Goal: Information Seeking & Learning: Learn about a topic

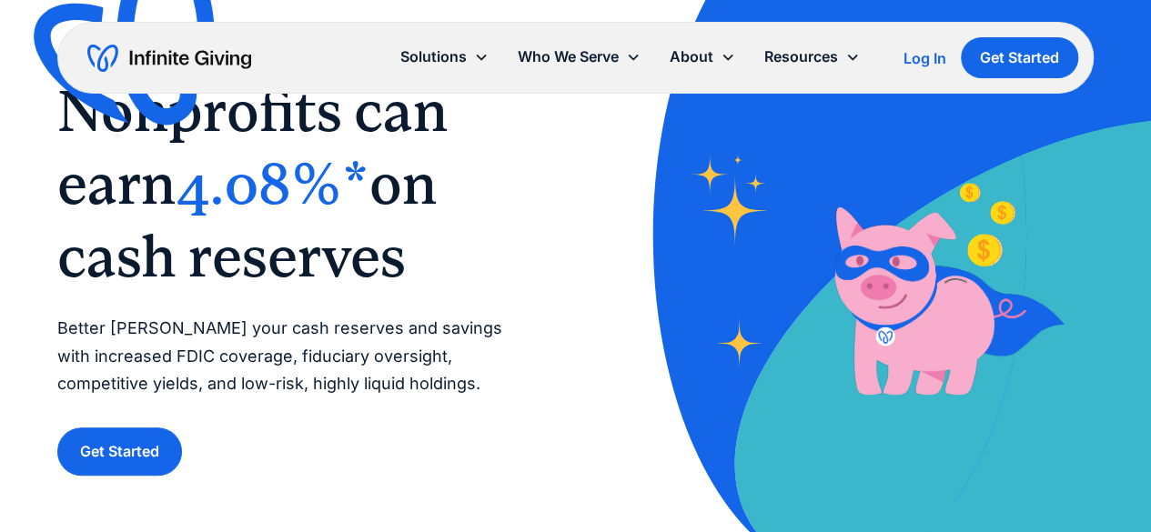
scroll to position [100, 0]
click at [342, 328] on p "Better steward your cash reserves and savings with increased FDIC coverage, fid…" at bounding box center [297, 357] width 481 height 84
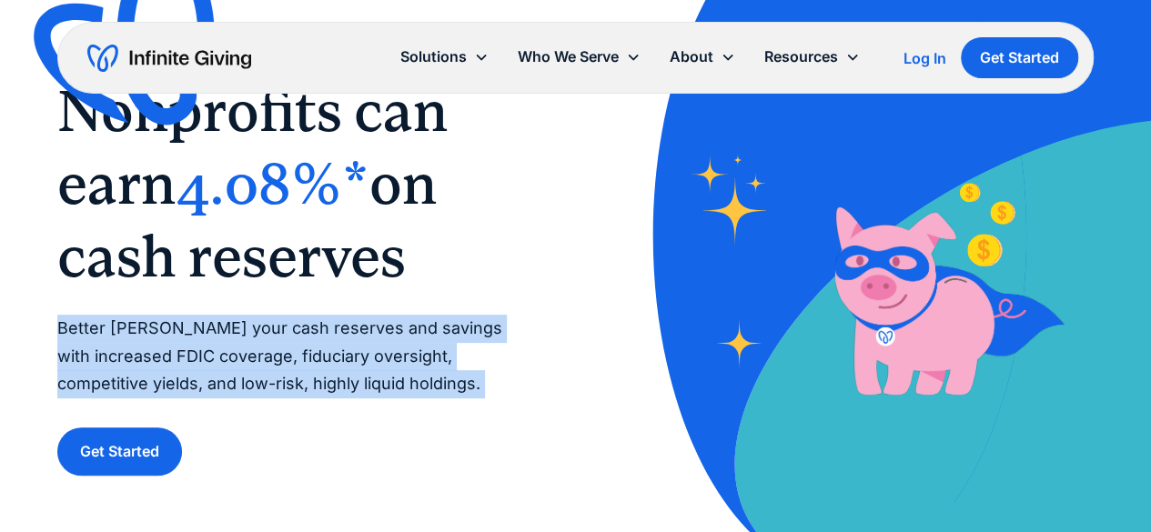
click at [342, 328] on p "Better steward your cash reserves and savings with increased FDIC coverage, fid…" at bounding box center [297, 357] width 481 height 84
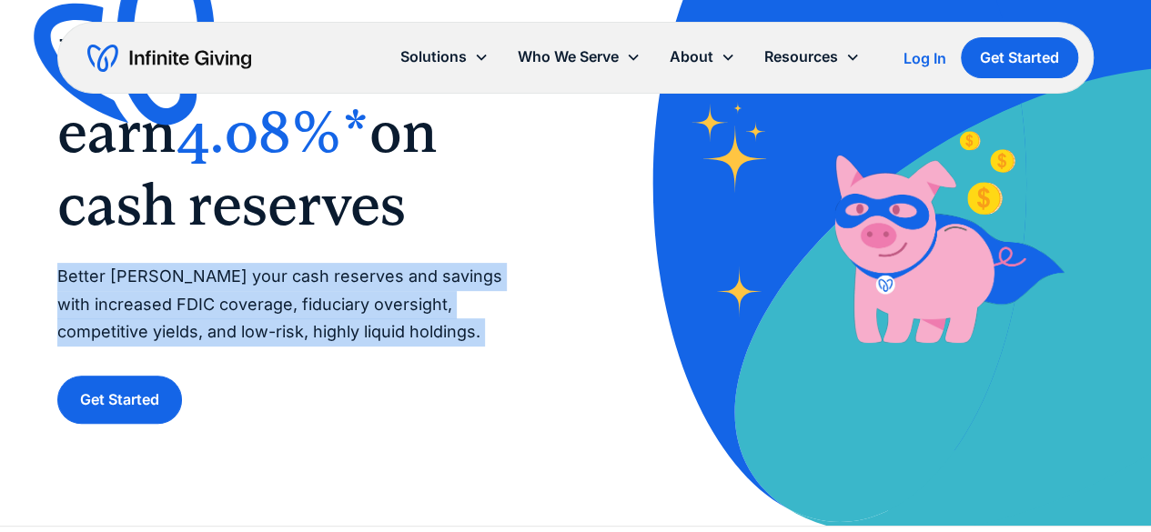
scroll to position [136, 0]
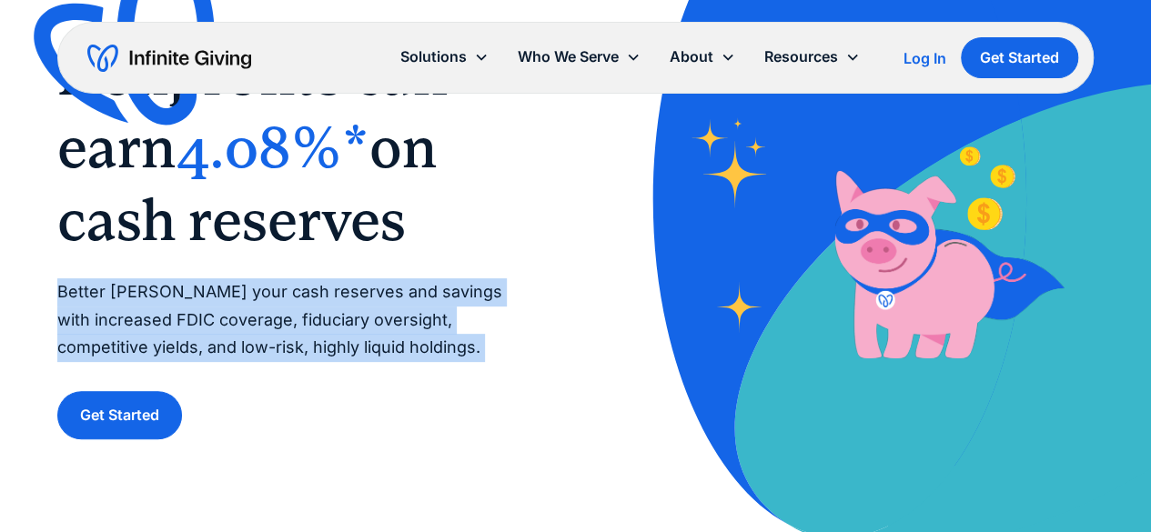
copy p "Better steward your cash reserves and savings with increased FDIC coverage, fid…"
click at [304, 284] on p "Better steward your cash reserves and savings with increased FDIC coverage, fid…" at bounding box center [297, 320] width 481 height 84
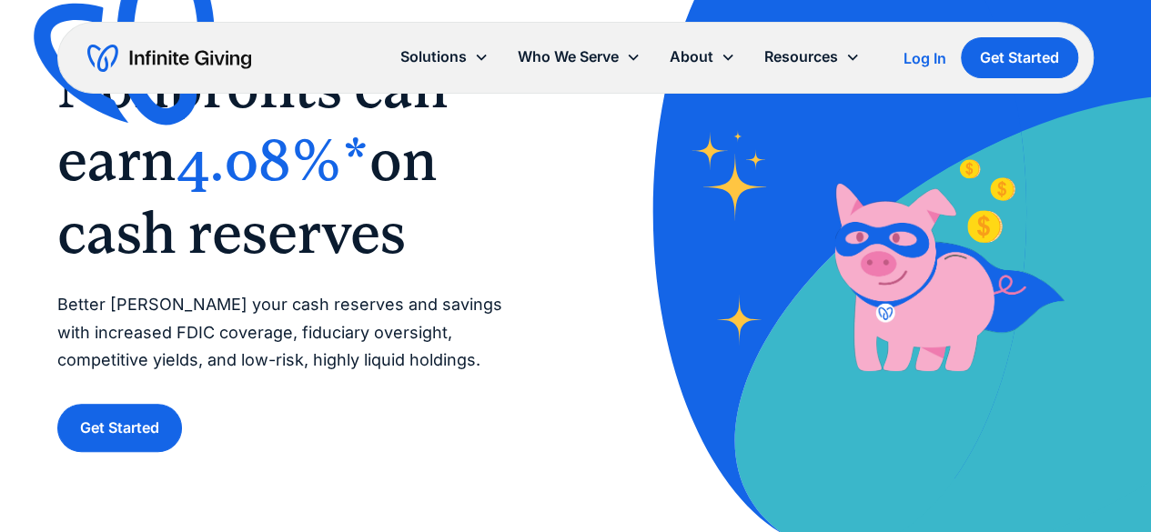
scroll to position [122, 0]
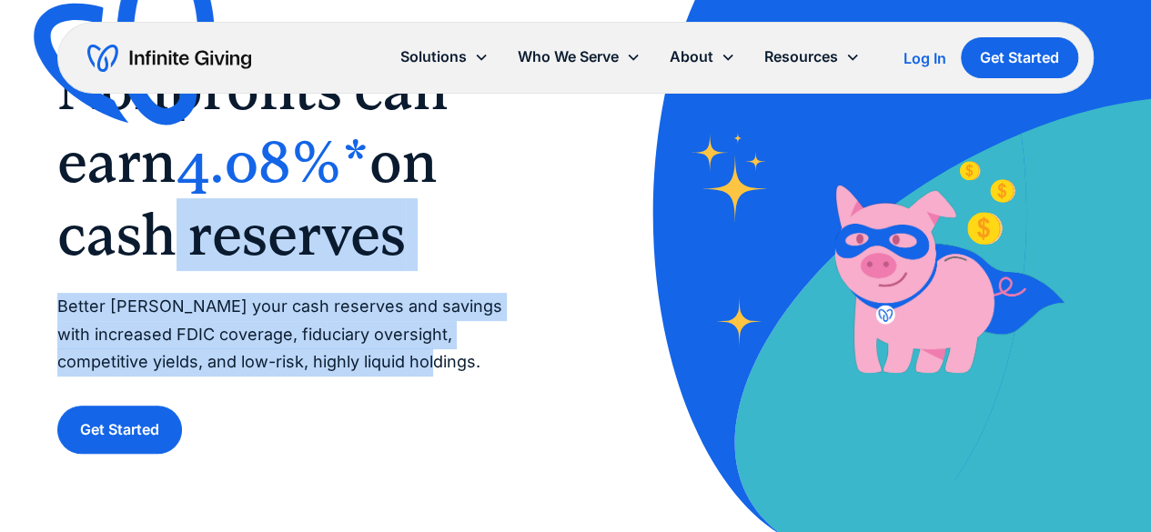
drag, startPoint x: 302, startPoint y: 361, endPoint x: 136, endPoint y: 242, distance: 204.0
click at [136, 242] on div "‍ Nonprofits can earn 4.08%* on cash reserves ‍ Better steward your cash reserv…" at bounding box center [297, 253] width 481 height 401
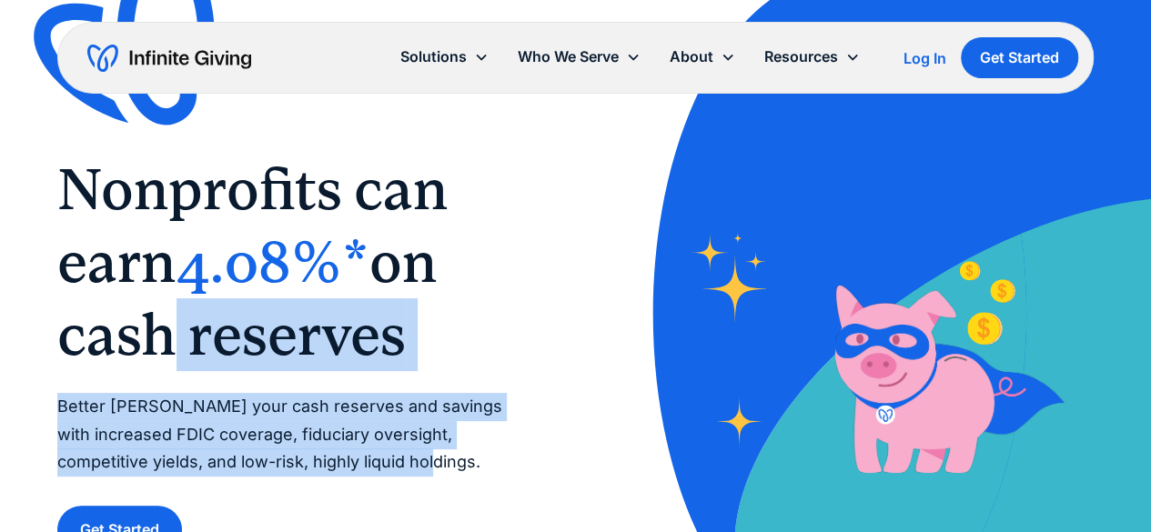
scroll to position [23, 0]
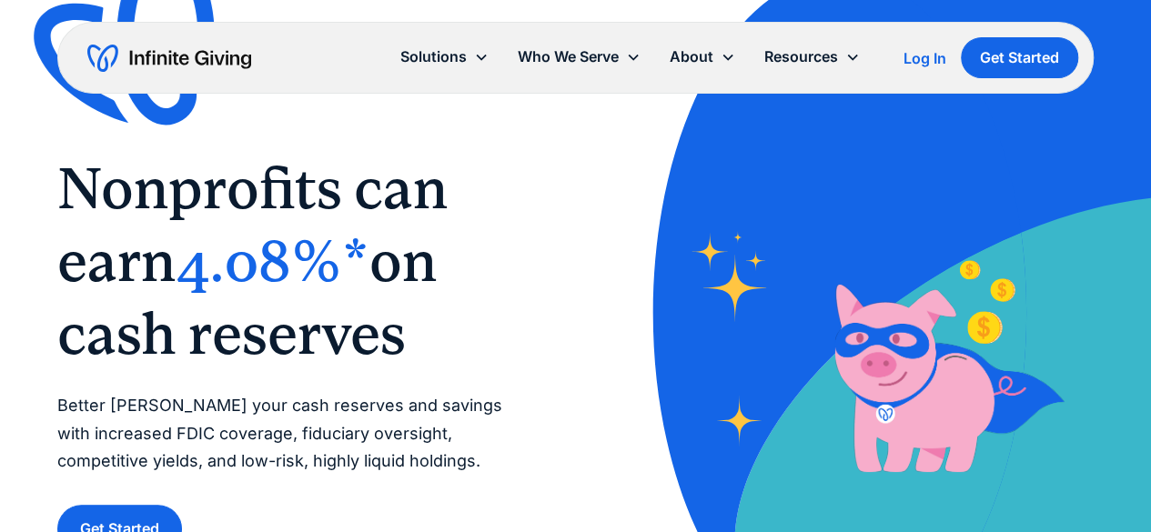
click at [82, 200] on span "Nonprofits can earn" at bounding box center [252, 225] width 390 height 140
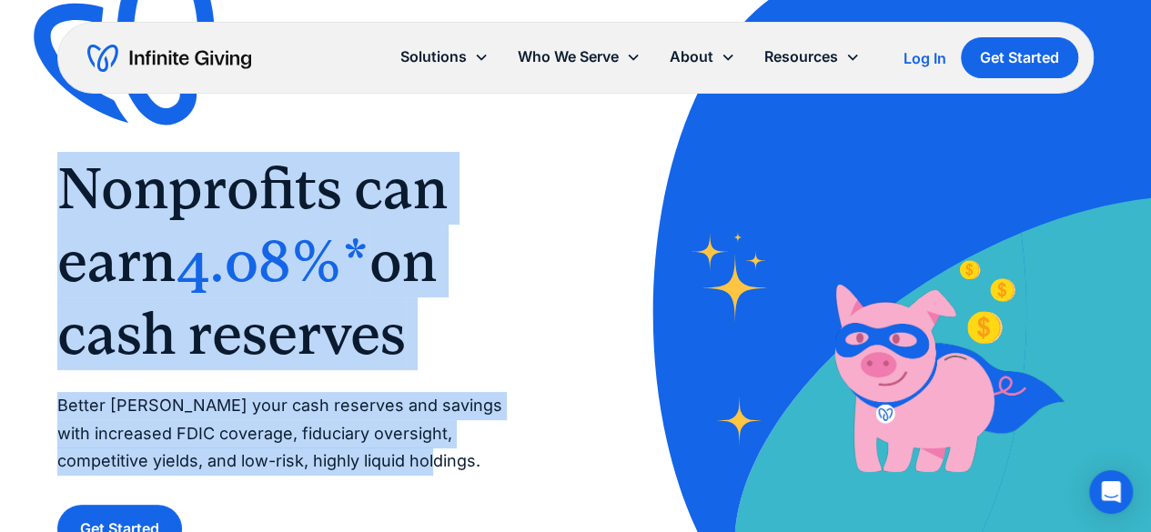
drag, startPoint x: 67, startPoint y: 196, endPoint x: 333, endPoint y: 456, distance: 371.8
click at [333, 456] on div "‍ Nonprofits can earn 4.08%* on cash reserves ‍ Better steward your cash reserv…" at bounding box center [297, 352] width 481 height 401
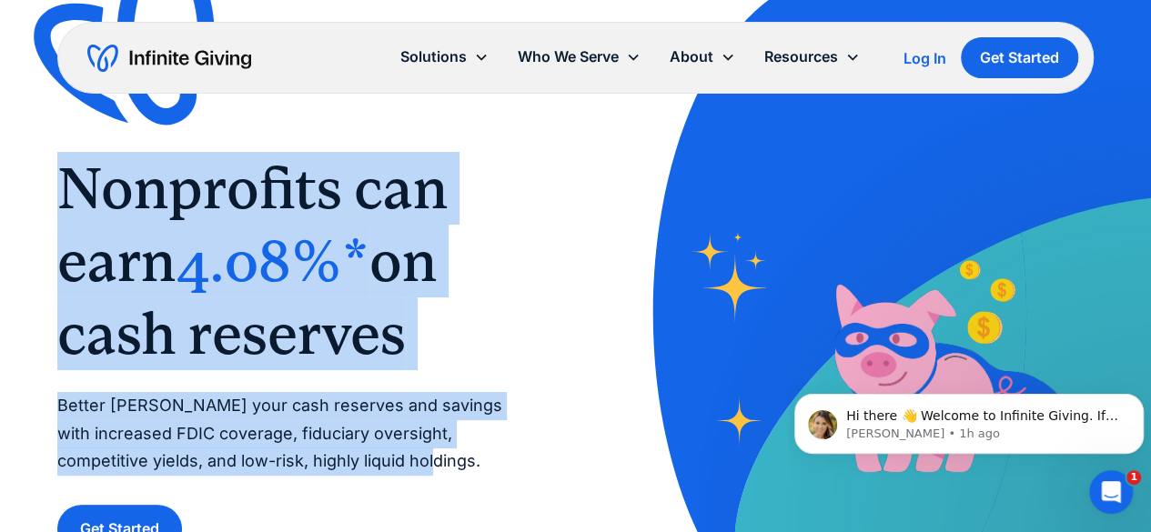
scroll to position [0, 0]
copy div "Nonprofits can earn 4.08%* on cash reserves ‍ Better steward your cash reserves…"
click at [320, 270] on span "4.08%*" at bounding box center [273, 260] width 194 height 67
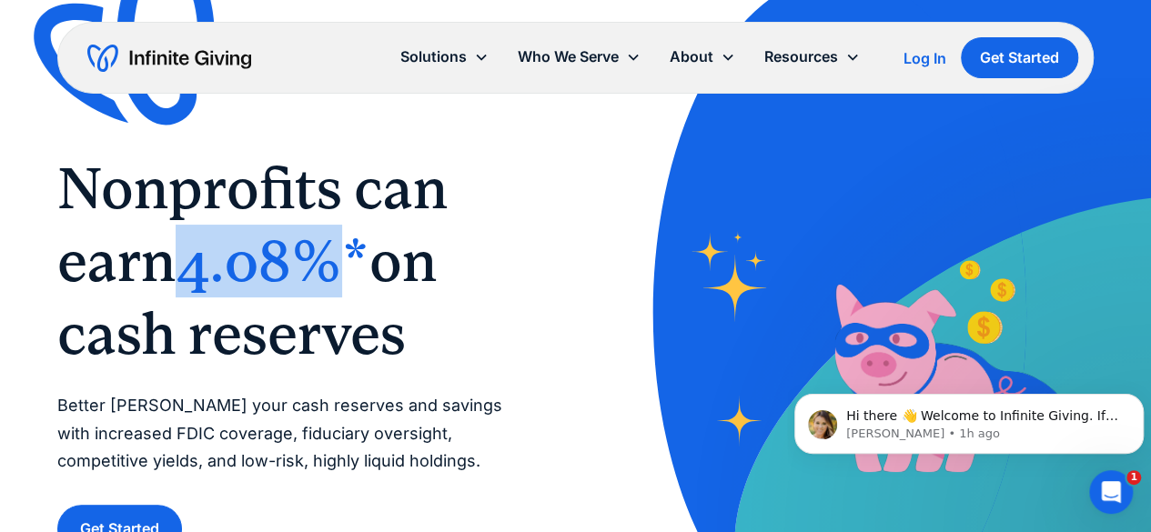
drag, startPoint x: 193, startPoint y: 271, endPoint x: 344, endPoint y: 271, distance: 151.0
click at [344, 271] on span "4.08%*" at bounding box center [273, 260] width 194 height 67
copy span "4.08%"
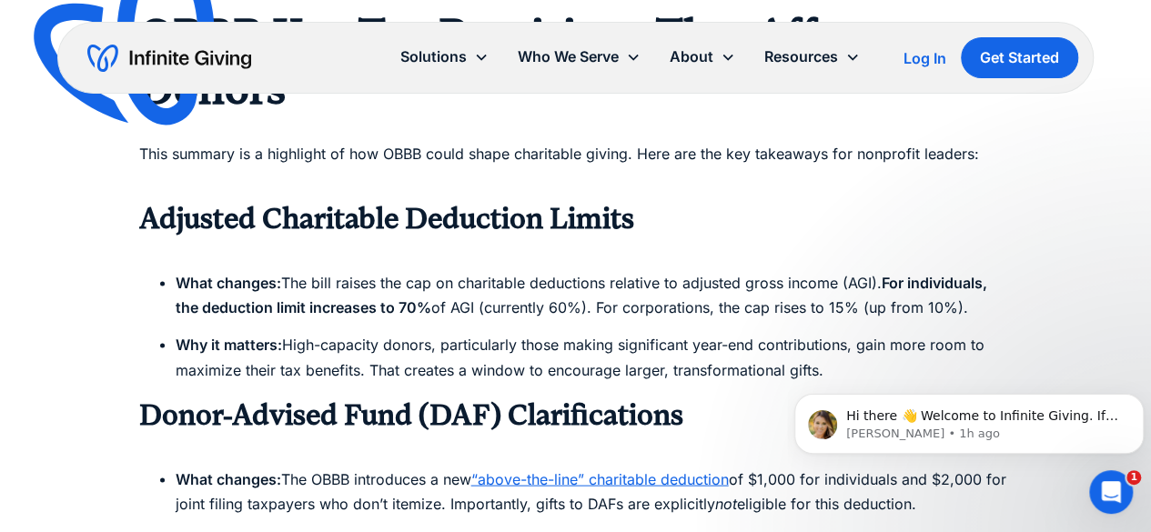
scroll to position [1576, 0]
click at [423, 200] on strong "Adjusted Charitable Deduction Limits" at bounding box center [386, 217] width 495 height 34
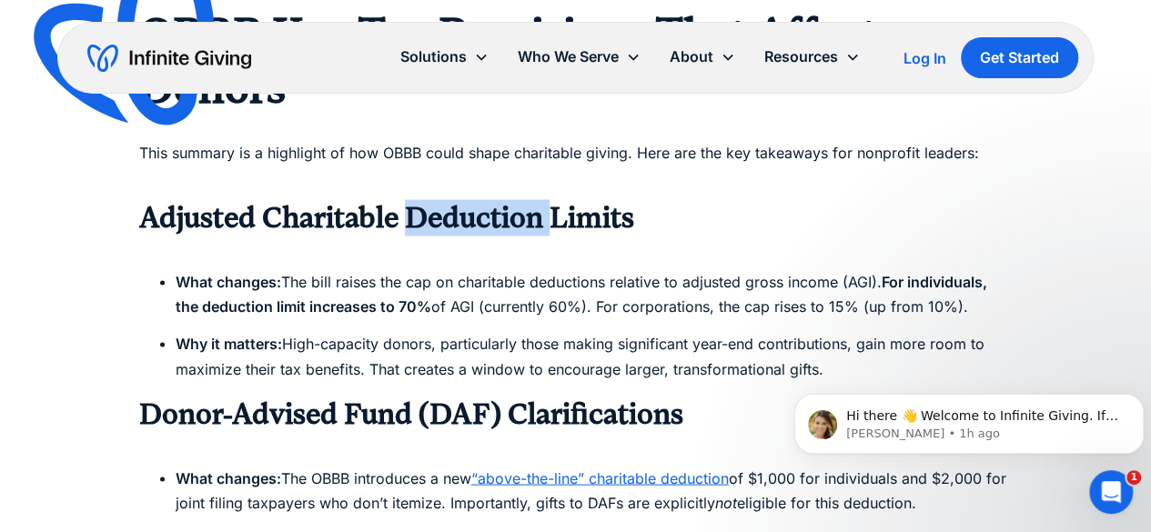
click at [423, 200] on strong "Adjusted Charitable Deduction Limits" at bounding box center [386, 217] width 495 height 34
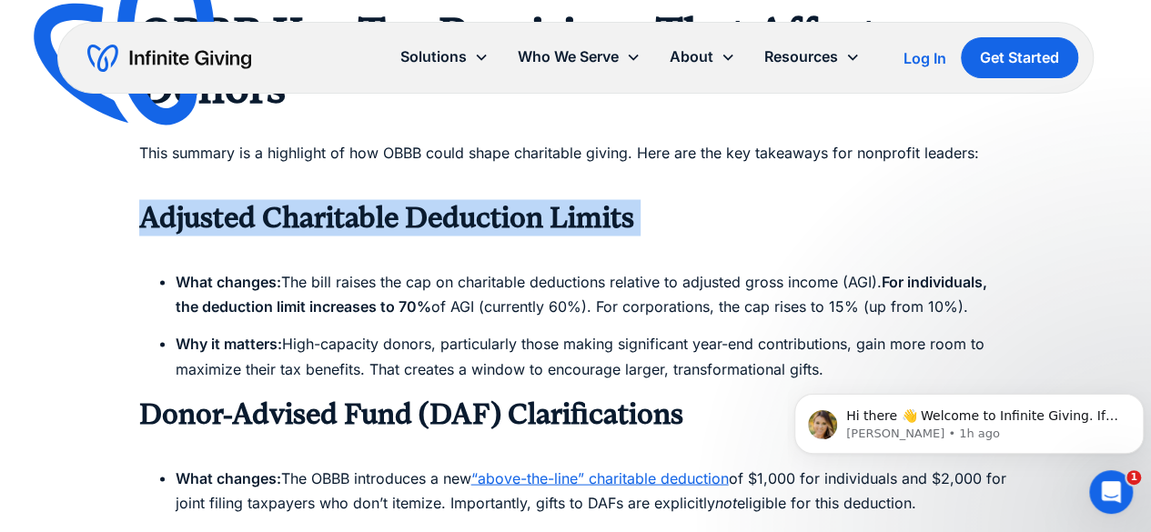
click at [423, 200] on strong "Adjusted Charitable Deduction Limits" at bounding box center [386, 217] width 495 height 34
copy strong "Adjusted Charitable Deduction Limits"
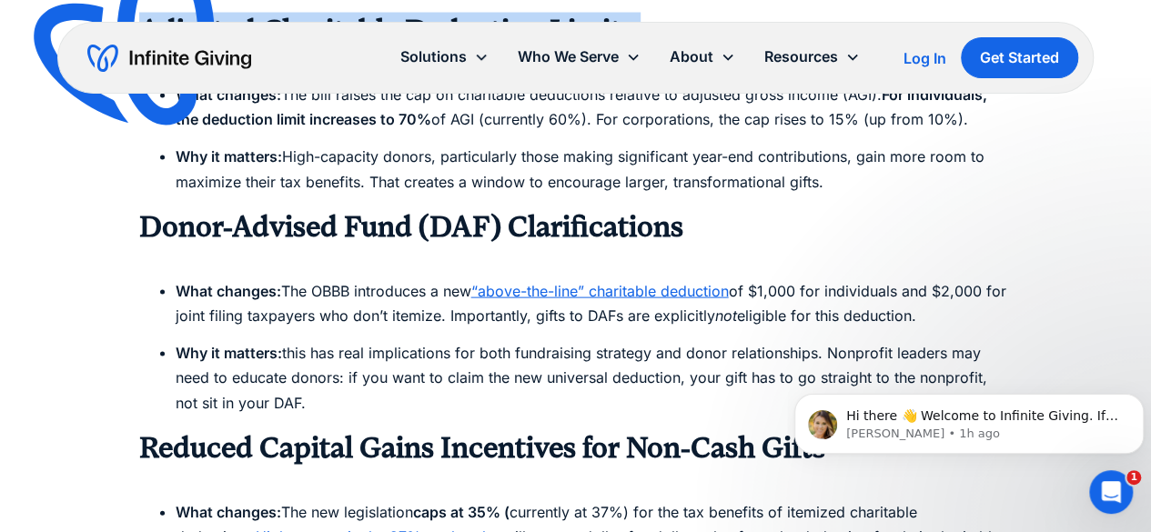
scroll to position [1763, 0]
click at [442, 208] on h3 "Donor-Advised Fund (DAF) Clarifications" at bounding box center [575, 226] width 873 height 36
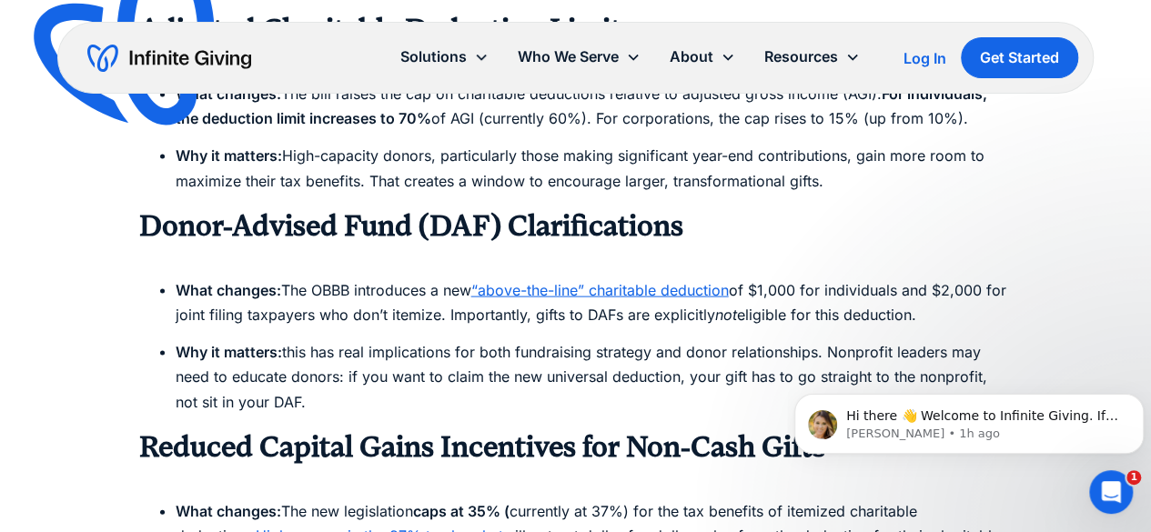
click at [442, 208] on h3 "Donor-Advised Fund (DAF) Clarifications" at bounding box center [575, 226] width 873 height 36
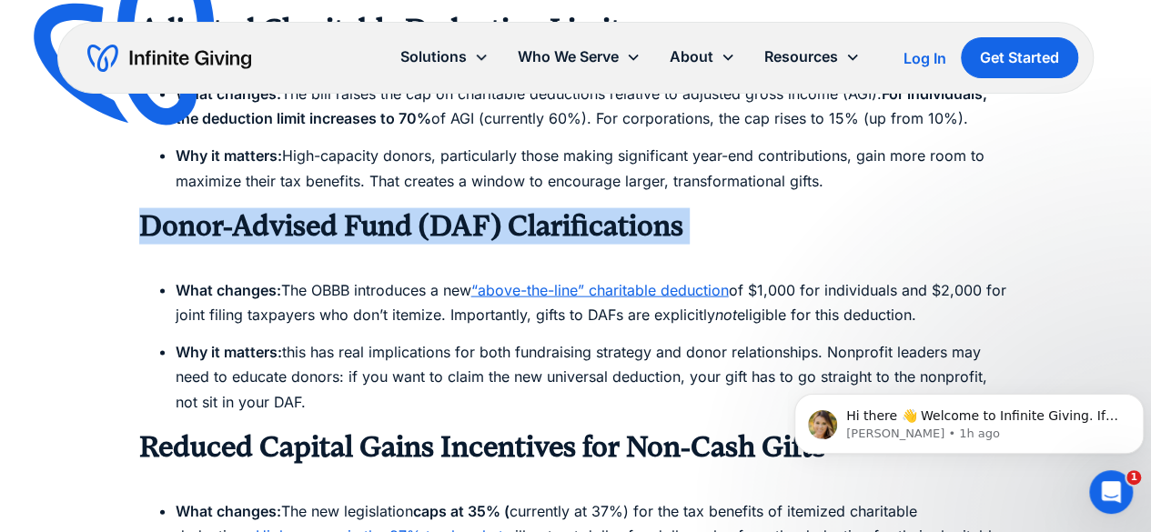
click at [442, 208] on h3 "Donor-Advised Fund (DAF) Clarifications" at bounding box center [575, 226] width 873 height 36
copy strong "Donor-Advised Fund (DAF) Clarifications"
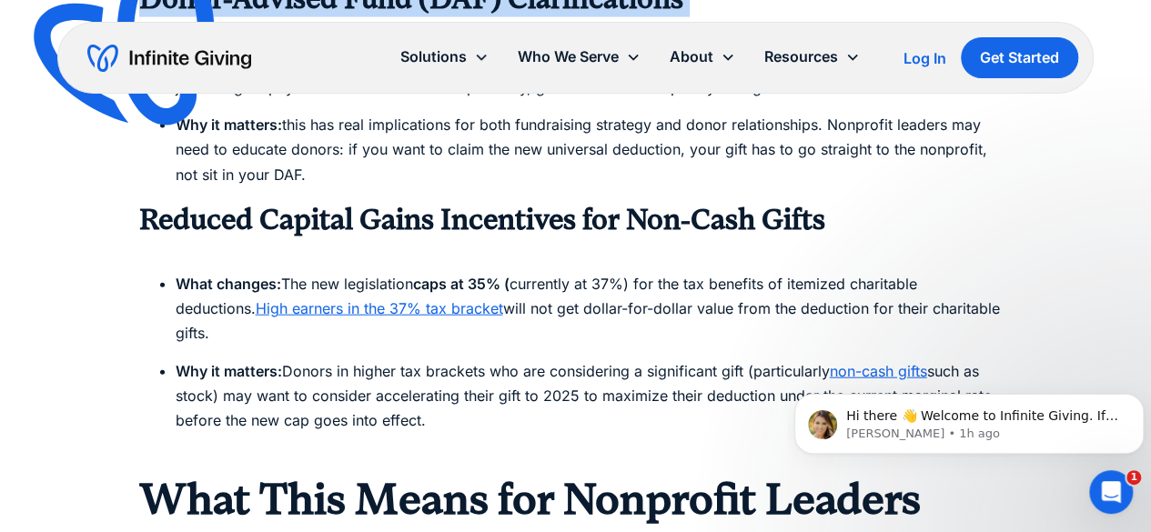
scroll to position [2000, 0]
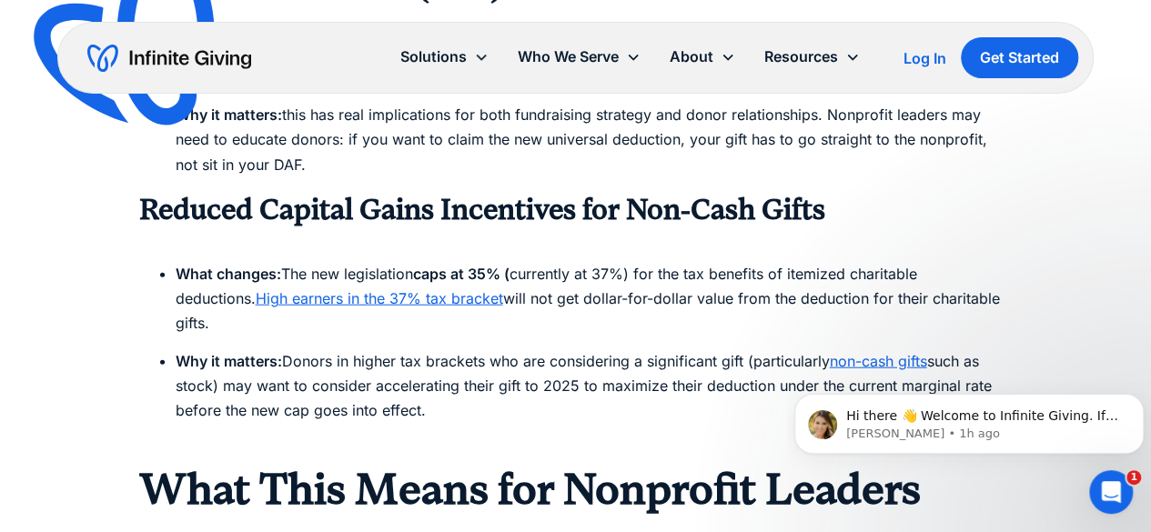
click at [551, 221] on strong "Reduced Capital Gains Incentives for Non-Cash Gifts" at bounding box center [482, 210] width 686 height 34
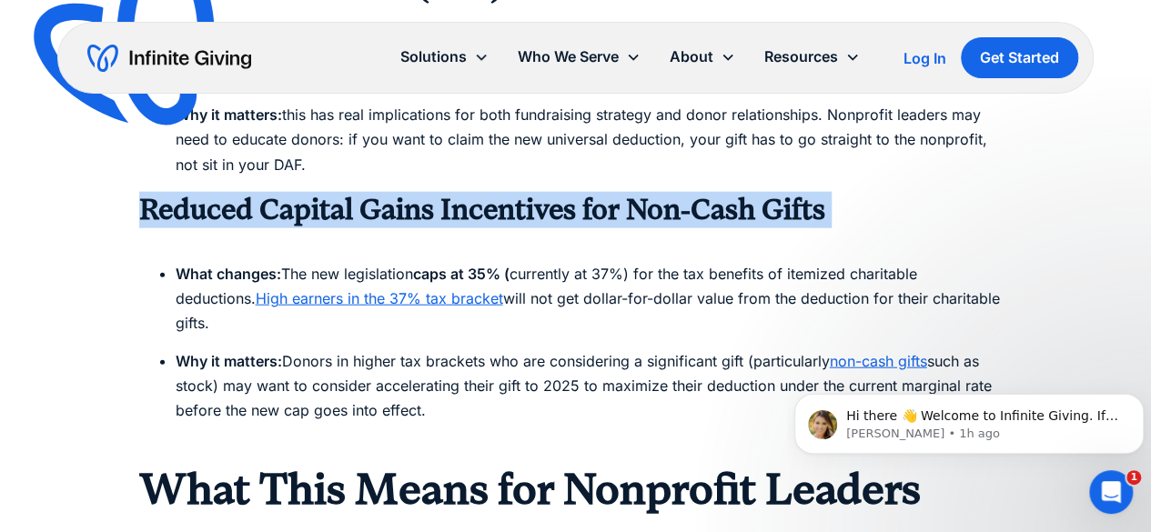
click at [551, 221] on strong "Reduced Capital Gains Incentives for Non-Cash Gifts" at bounding box center [482, 210] width 686 height 34
copy strong "Reduced Capital Gains Incentives for Non-Cash Gifts"
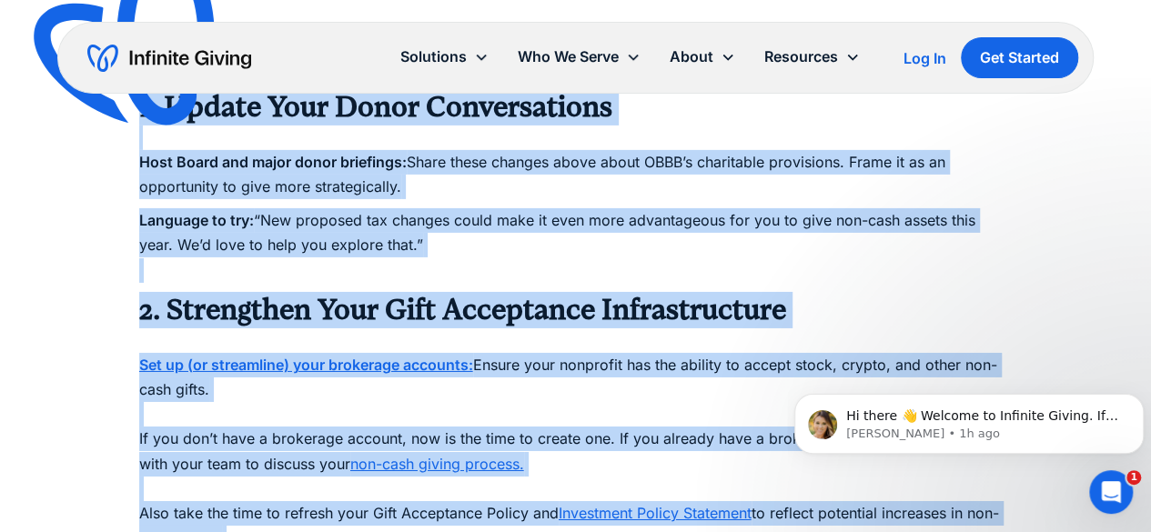
scroll to position [3135, 0]
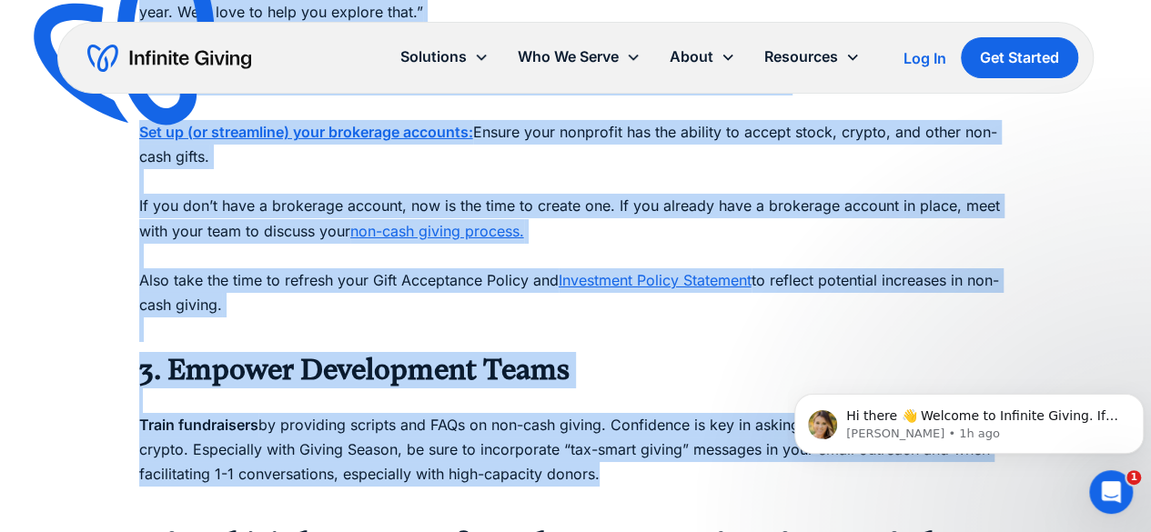
drag, startPoint x: 124, startPoint y: 205, endPoint x: 672, endPoint y: 451, distance: 601.4
copy div "3. Loremi Dolo Sitam Consecteturad Elit Seddo eiu tempo incid utlaboree: Dolor …"
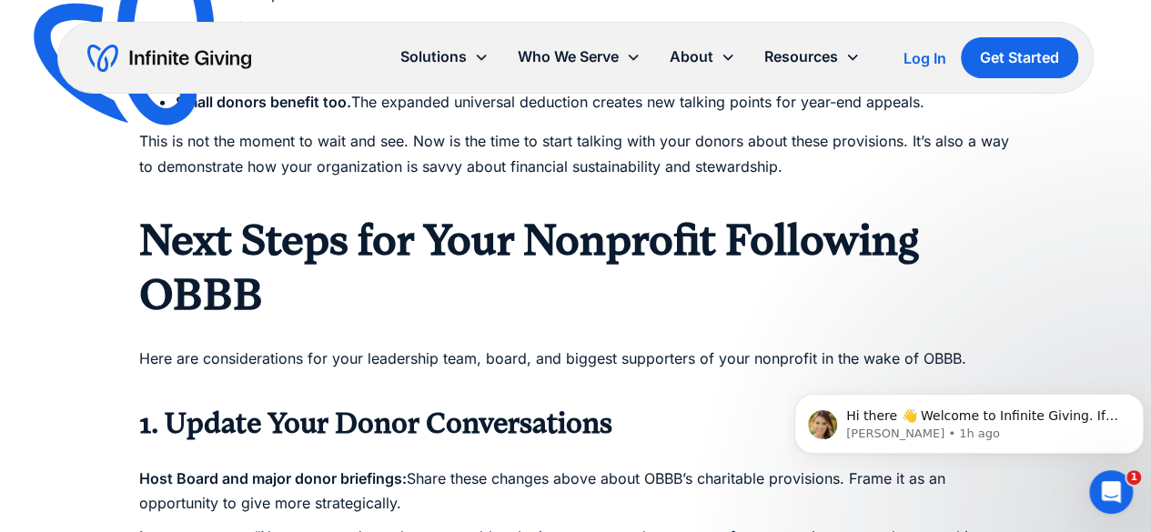
click at [651, 322] on p "Here are considerations for your leadership team, board, and biggest supporters…" at bounding box center [575, 359] width 873 height 75
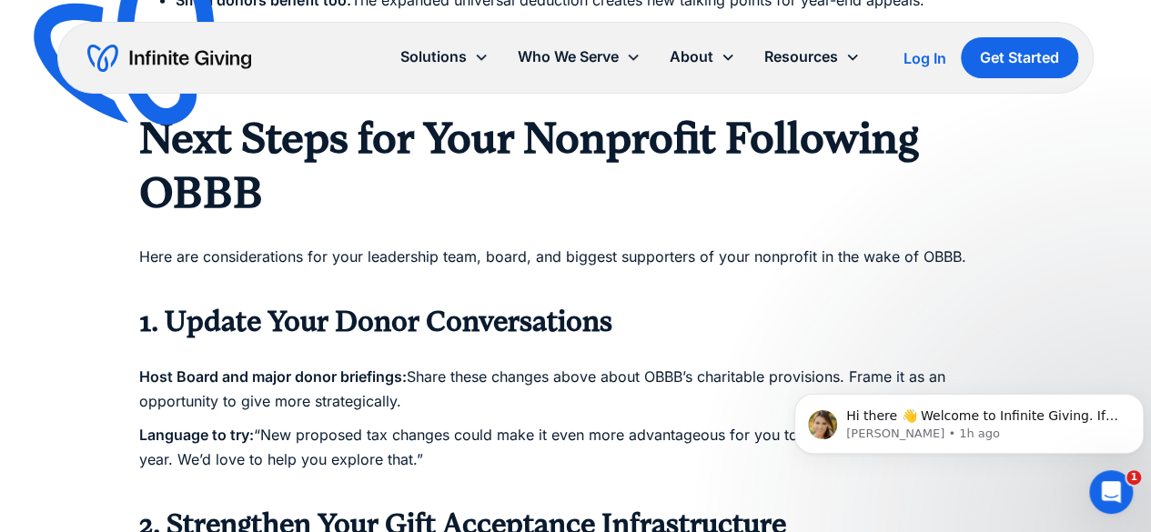
scroll to position [2727, 0]
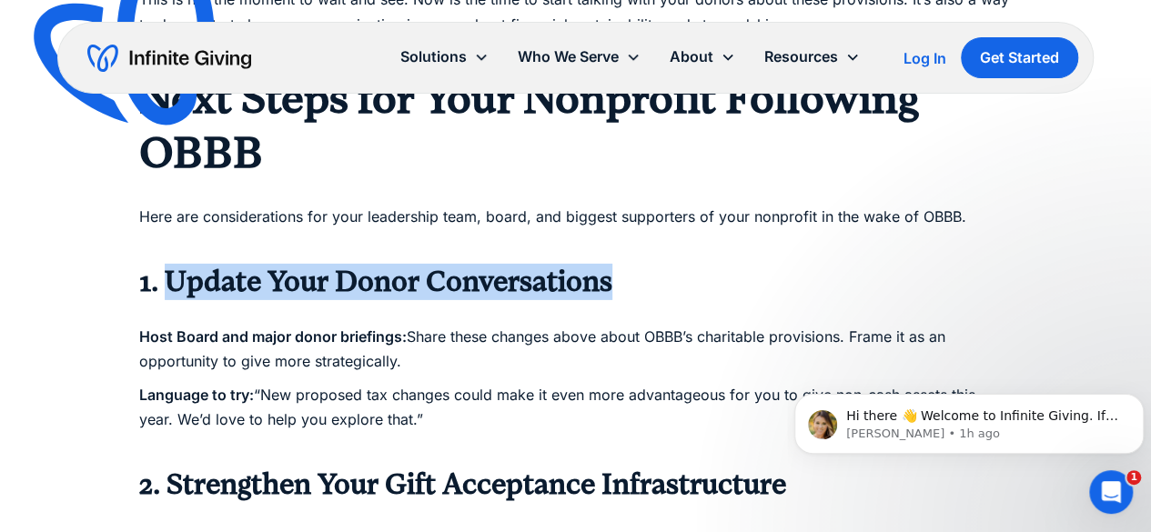
drag, startPoint x: 615, startPoint y: 271, endPoint x: 174, endPoint y: 247, distance: 441.8
click at [174, 264] on h3 "1. Update Your Donor Conversations" at bounding box center [575, 282] width 873 height 36
copy strong "Update Your Donor Conversations"
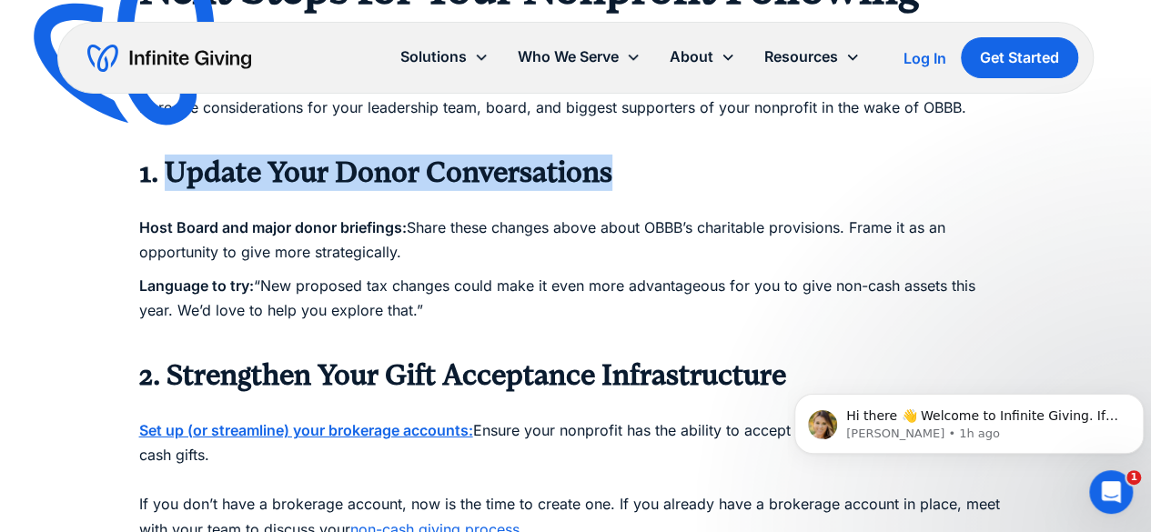
scroll to position [2854, 0]
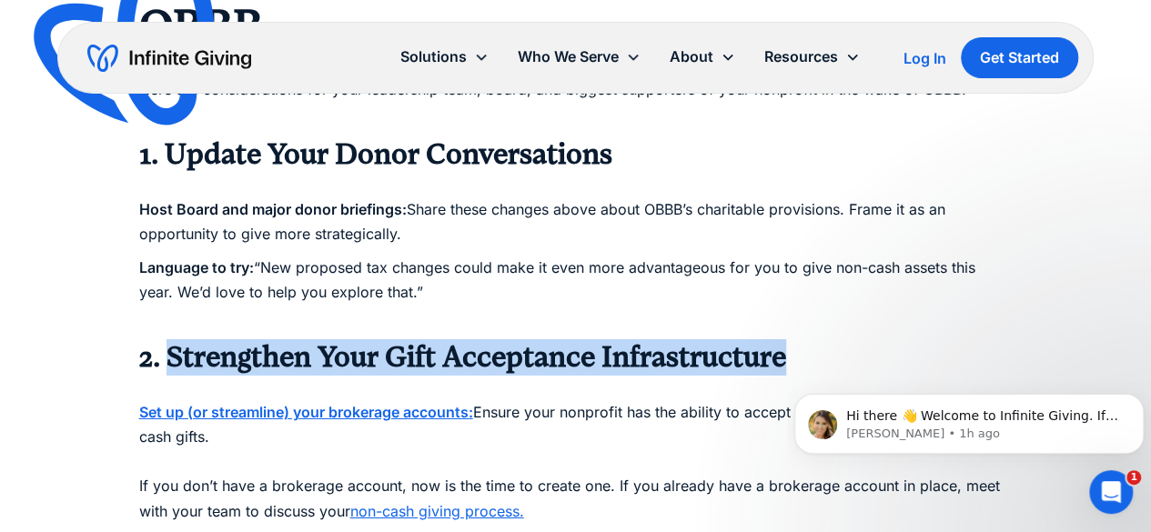
drag, startPoint x: 167, startPoint y: 335, endPoint x: 821, endPoint y: 337, distance: 653.1
click at [821, 339] on h3 "2. Strengthen Your Gift Acceptance Infrastructure" at bounding box center [575, 357] width 873 height 36
copy strong "Strengthen Your Gift Acceptance Infrastructure"
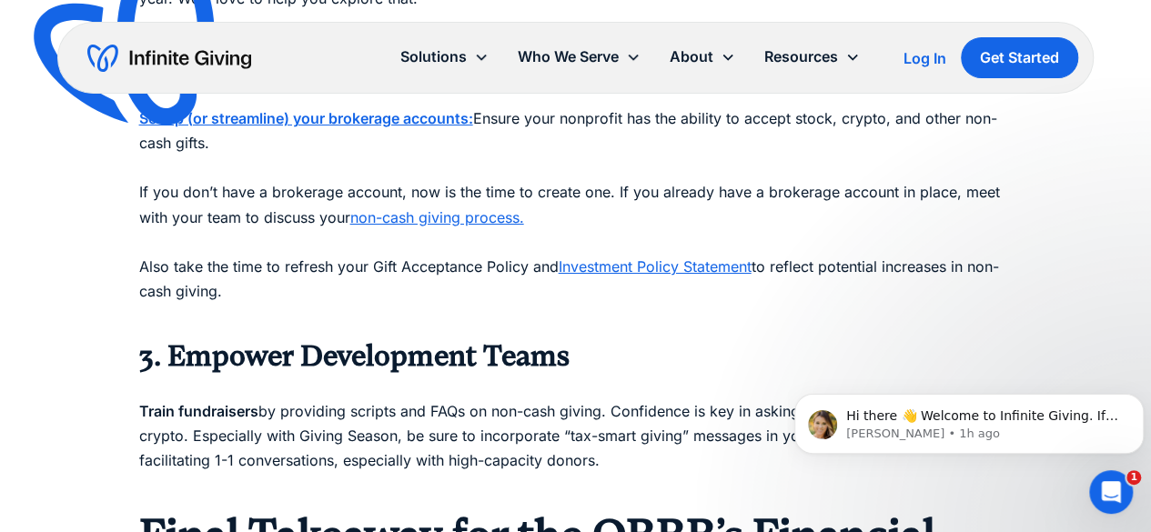
scroll to position [3177, 0]
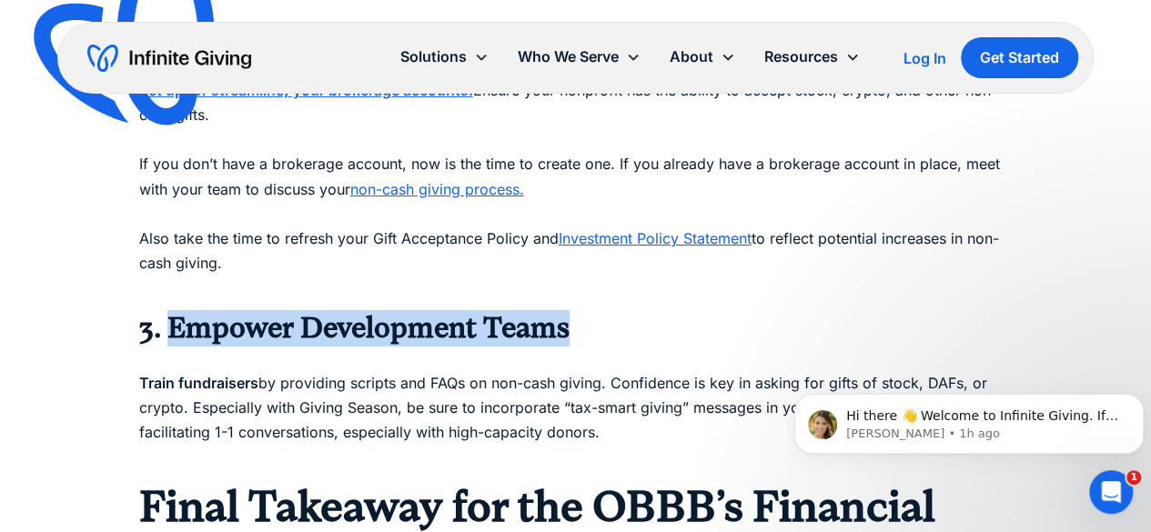
drag, startPoint x: 173, startPoint y: 301, endPoint x: 586, endPoint y: 317, distance: 413.3
click at [586, 317] on h3 "3. Empower Development Teams" at bounding box center [575, 328] width 873 height 36
copy strong "Empower Development Teams"
